Goal: Navigation & Orientation: Find specific page/section

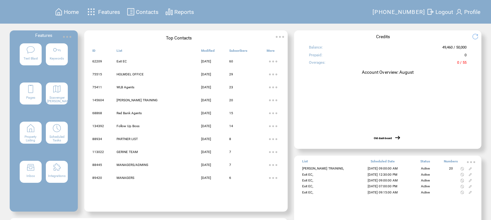
click at [21, 56] on div "Text Blast" at bounding box center [31, 54] width 22 height 22
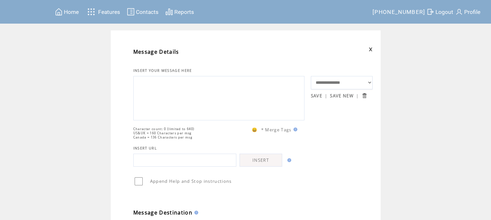
click at [71, 9] on span "Home" at bounding box center [71, 12] width 15 height 6
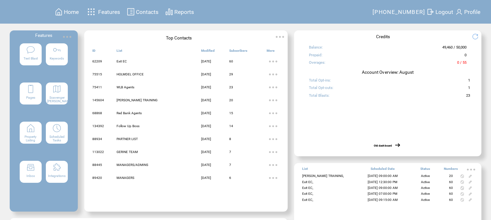
click at [56, 129] on img at bounding box center [56, 127] width 9 height 9
